Goal: Task Accomplishment & Management: Manage account settings

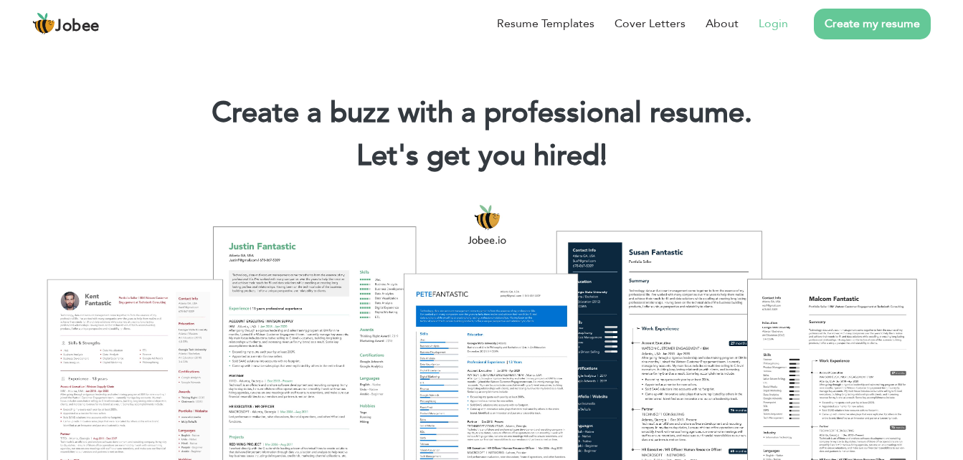
click at [765, 25] on link "Login" at bounding box center [773, 23] width 29 height 17
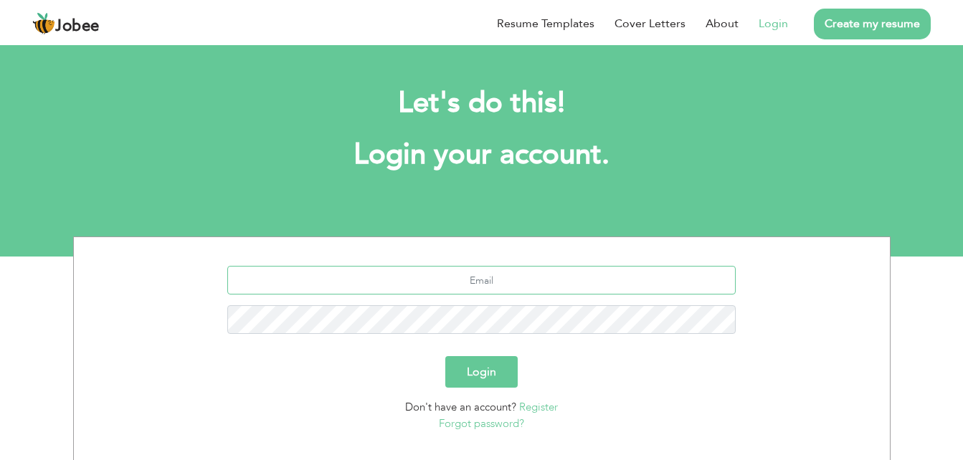
click at [494, 285] on input "text" at bounding box center [481, 280] width 509 height 29
type input "m.shawwal98@gmail.com"
click at [491, 375] on button "Login" at bounding box center [481, 372] width 72 height 32
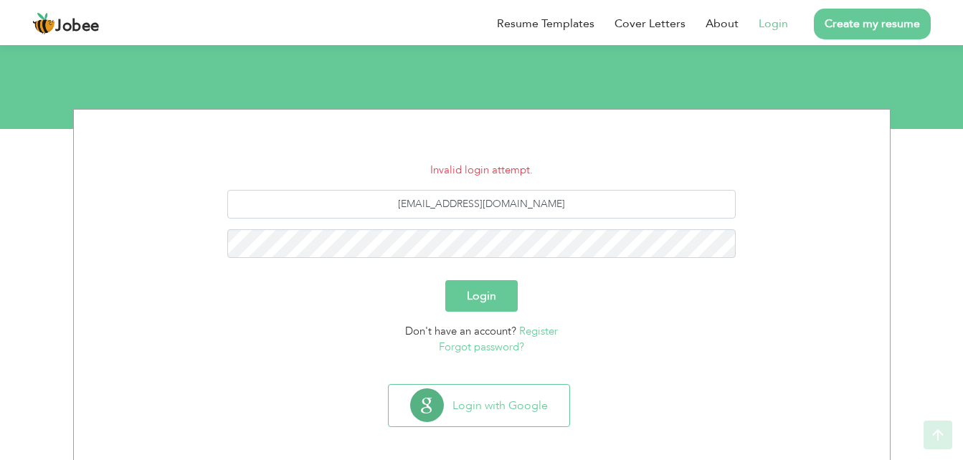
scroll to position [132, 0]
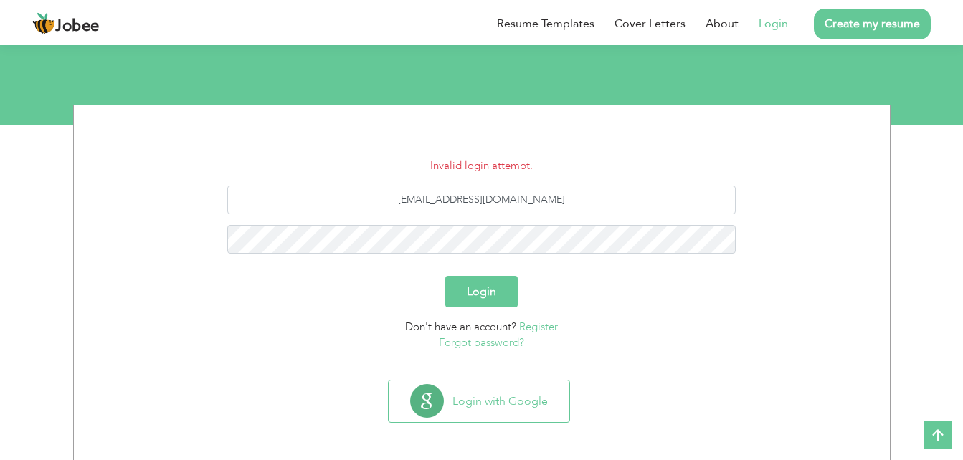
click at [468, 338] on link "Forgot password?" at bounding box center [481, 343] width 85 height 14
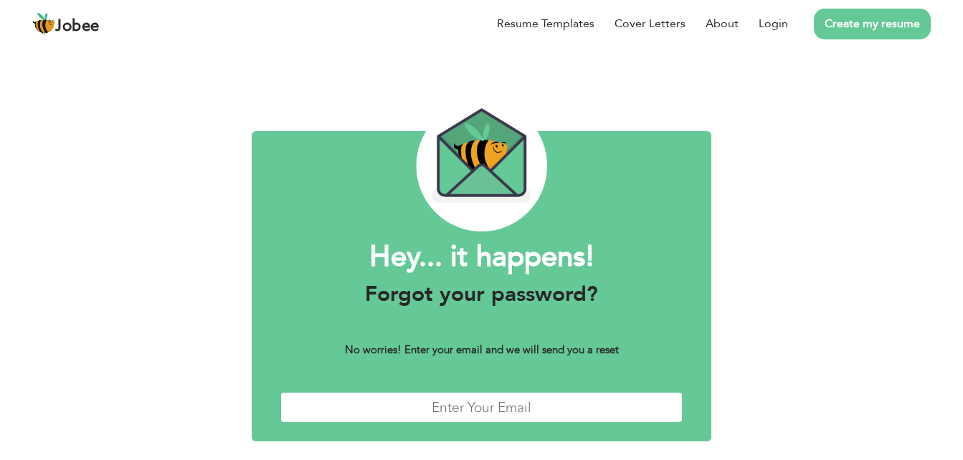
click at [444, 408] on input "text" at bounding box center [481, 407] width 403 height 31
type input "[EMAIL_ADDRESS][DOMAIN_NAME]"
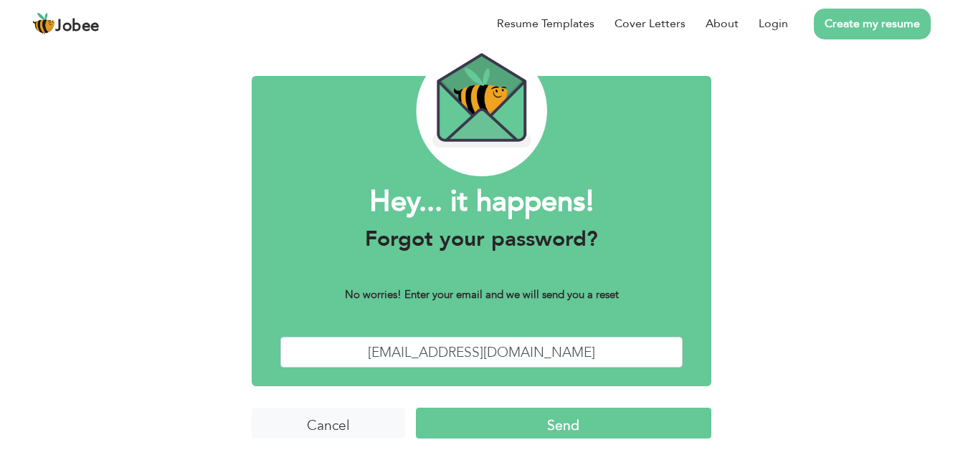
click at [552, 429] on input "Send" at bounding box center [564, 423] width 296 height 31
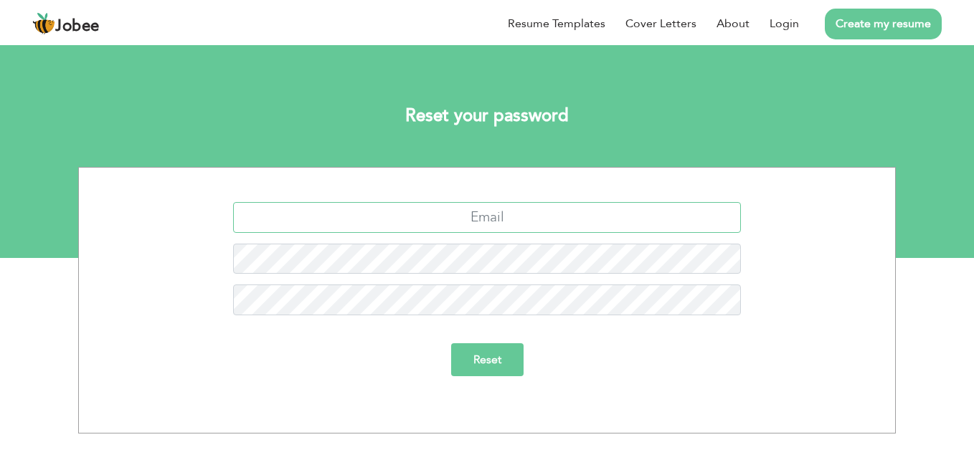
click at [498, 216] on input "text" at bounding box center [487, 217] width 509 height 31
type input "m.shawwal98@gmail.com"
click at [486, 369] on input "Reset" at bounding box center [487, 360] width 72 height 33
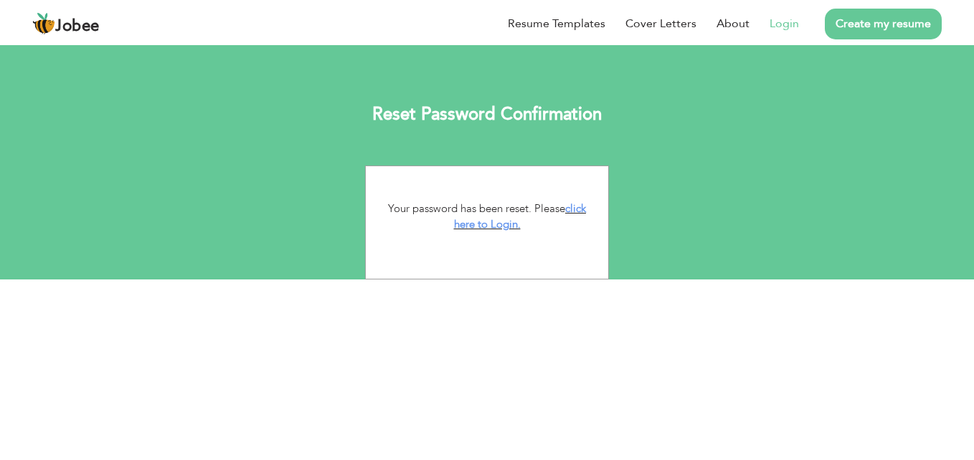
click at [775, 30] on link "Login" at bounding box center [784, 23] width 29 height 17
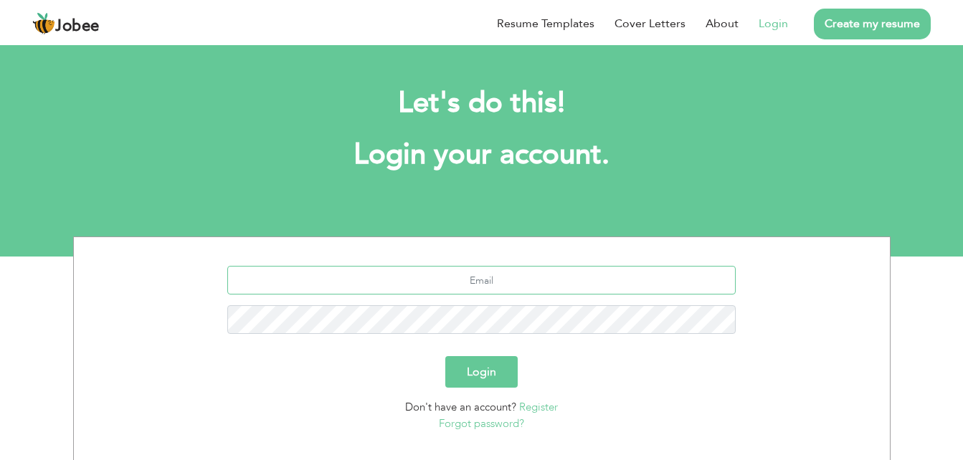
click at [460, 283] on input "text" at bounding box center [481, 280] width 509 height 29
type input "[EMAIL_ADDRESS][DOMAIN_NAME]"
click at [445, 356] on button "Login" at bounding box center [481, 372] width 72 height 32
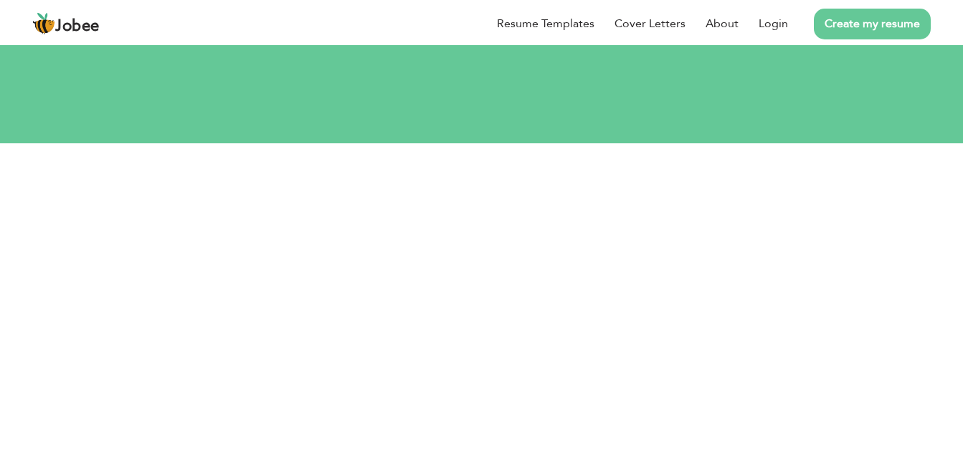
scroll to position [119, 0]
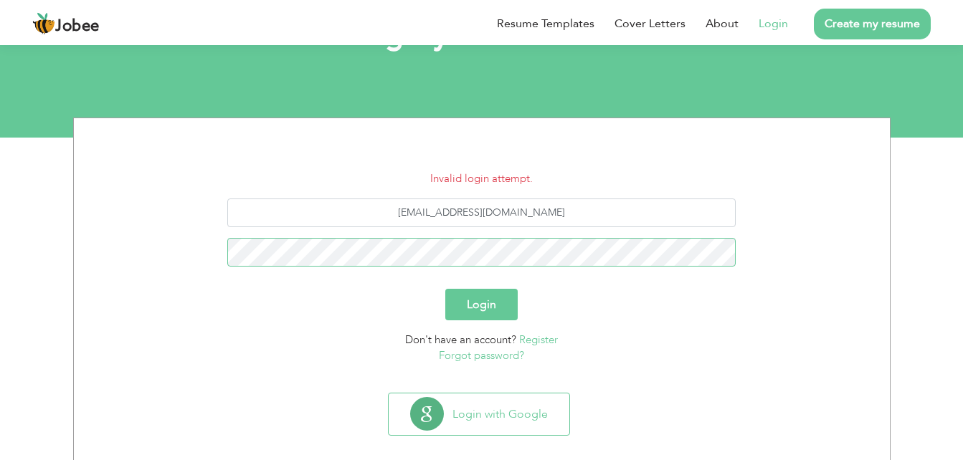
click at [445, 289] on button "Login" at bounding box center [481, 305] width 72 height 32
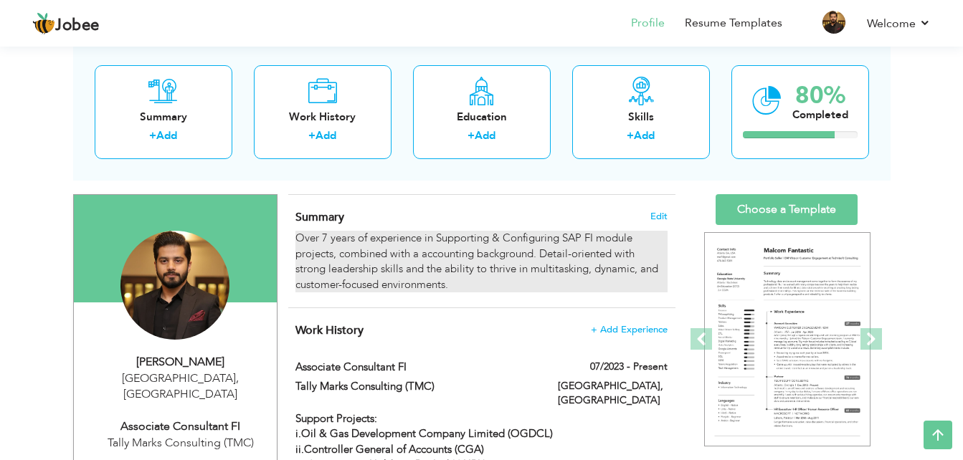
click at [391, 283] on div "Over 7 years of experience in Supporting & Configuring SAP FI module projects, …" at bounding box center [482, 262] width 372 height 62
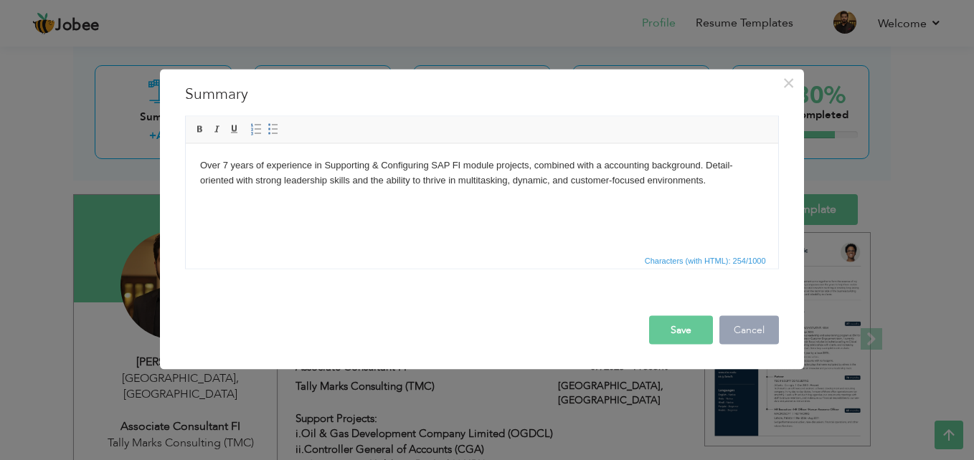
click at [762, 330] on button "Cancel" at bounding box center [749, 330] width 60 height 29
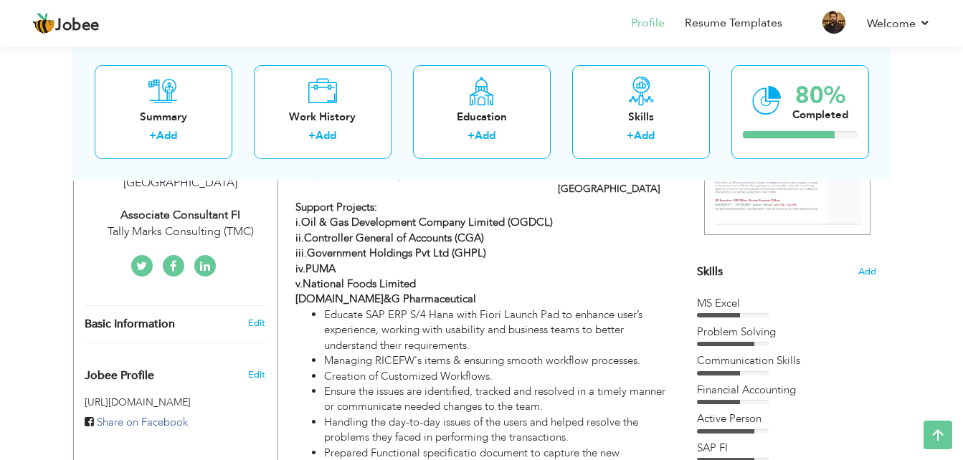
scroll to position [288, 0]
